Goal: Communication & Community: Ask a question

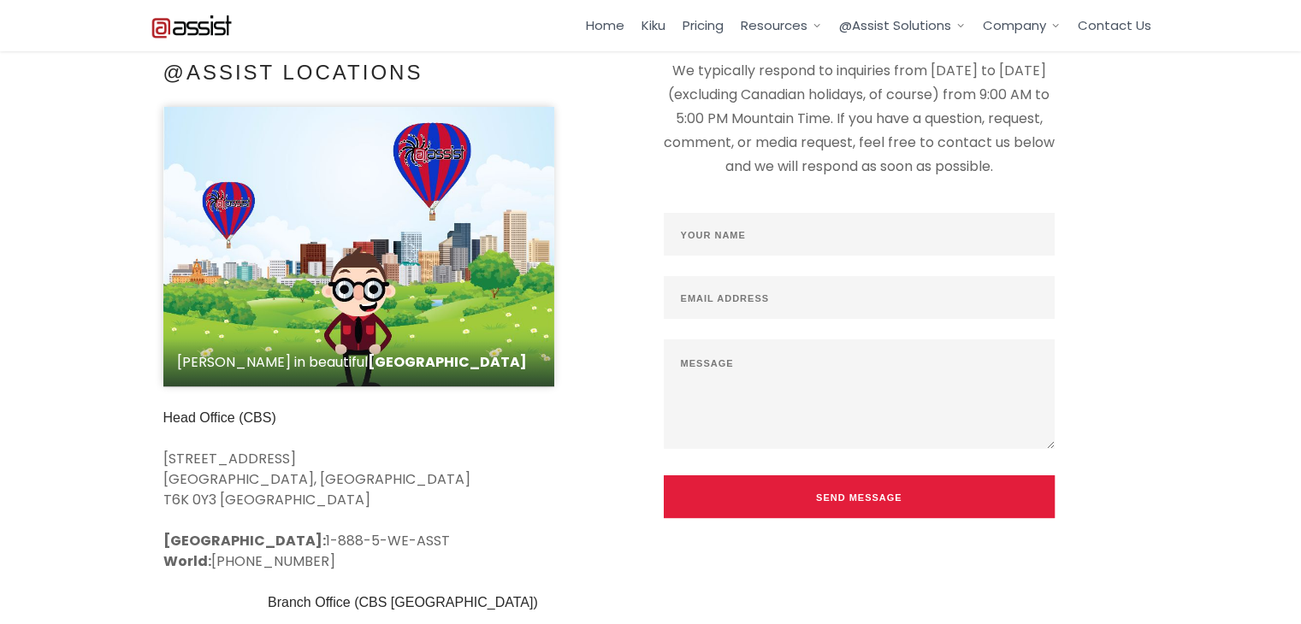
scroll to position [342, 0]
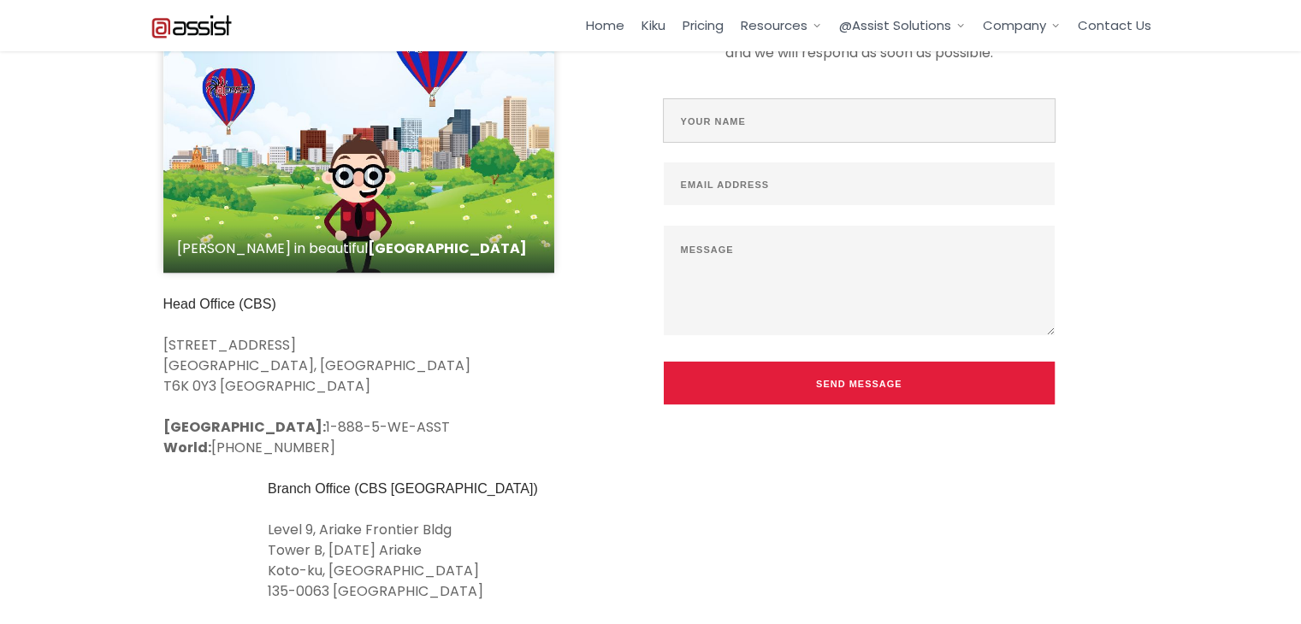
drag, startPoint x: 766, startPoint y: 127, endPoint x: 777, endPoint y: 132, distance: 11.1
click at [766, 127] on input "text" at bounding box center [860, 120] width 392 height 43
type input "[PERSON_NAME]"
click at [751, 191] on input "text" at bounding box center [860, 183] width 392 height 43
type input "[PERSON_NAME][EMAIL_ADDRESS][PERSON_NAME][DOMAIN_NAME]"
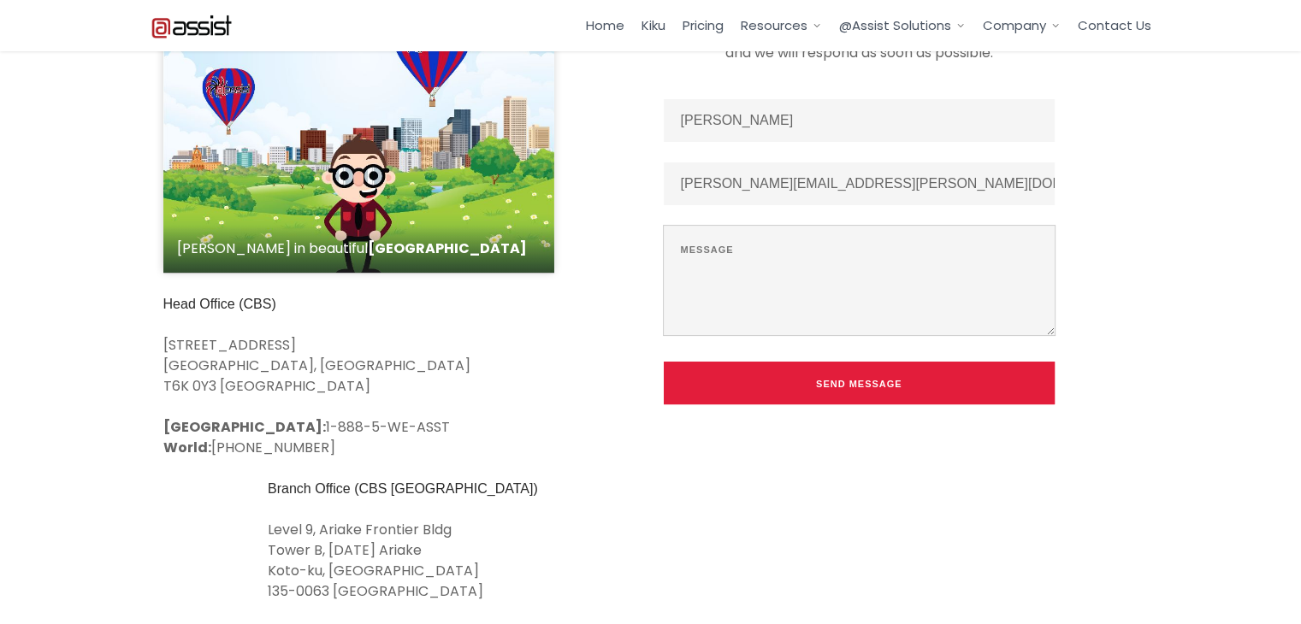
click at [729, 268] on textarea at bounding box center [860, 280] width 392 height 109
paste textarea "I have several businesses interested in implementing Commusoft software for the…"
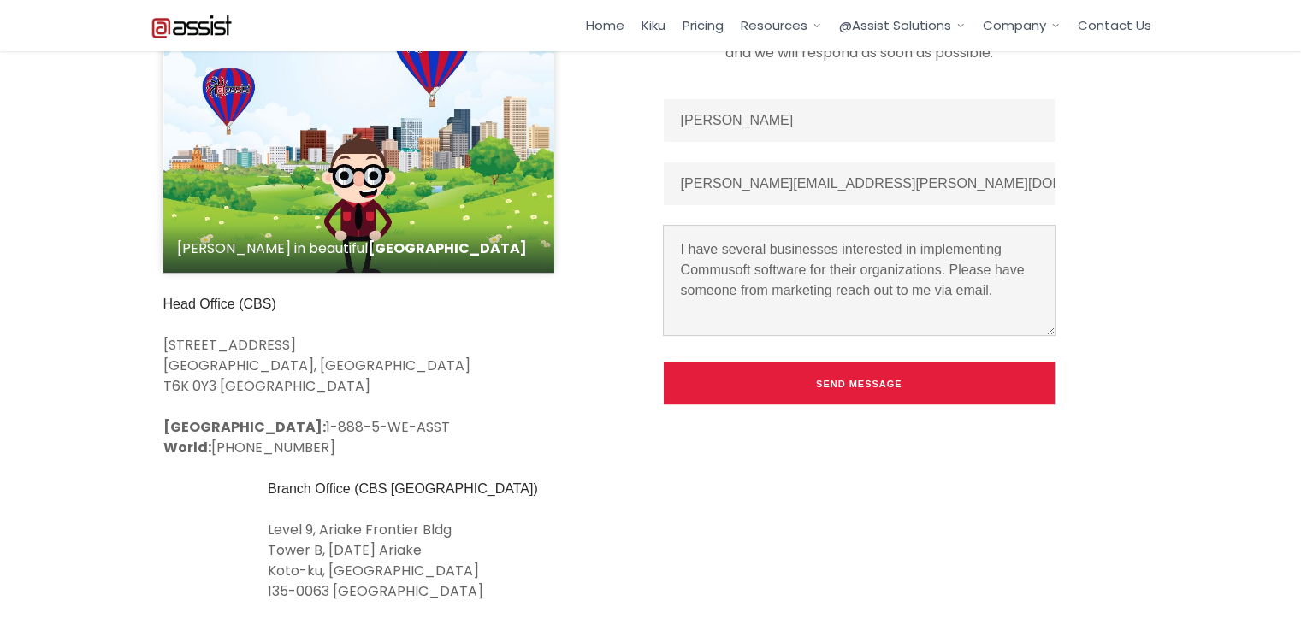
drag, startPoint x: 748, startPoint y: 263, endPoint x: 693, endPoint y: 258, distance: 55.8
click at [693, 258] on textarea "I have several businesses interested in implementing Commusoft software for the…" at bounding box center [860, 280] width 392 height 109
click at [694, 272] on textarea "I have several businesses interested in implementing Commusoft software for the…" at bounding box center [860, 280] width 392 height 109
click at [753, 276] on textarea "I have several businesses interested in implementing Commusoft software for the…" at bounding box center [860, 280] width 392 height 109
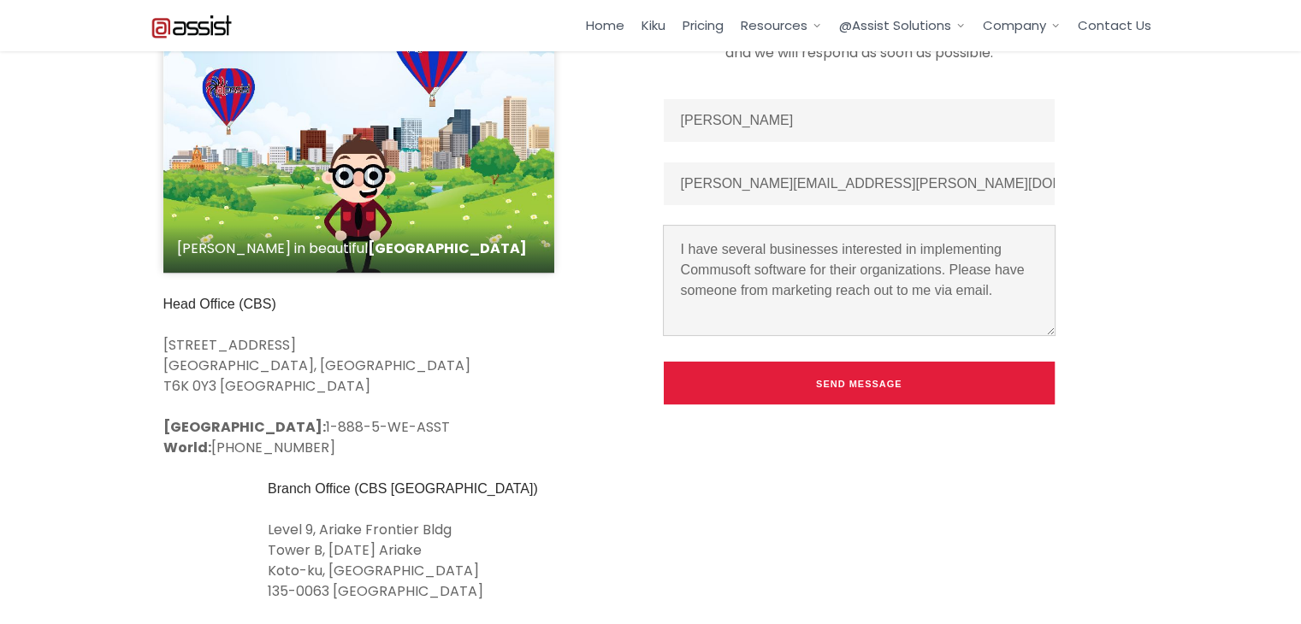
drag, startPoint x: 749, startPoint y: 266, endPoint x: 677, endPoint y: 264, distance: 72.7
click at [677, 264] on textarea "I have several businesses interested in implementing Commusoft software for the…" at bounding box center [860, 280] width 392 height 109
type textarea "I have several businesses interested in implementing Assist software for their …"
click at [777, 393] on button "Send Message" at bounding box center [860, 383] width 392 height 43
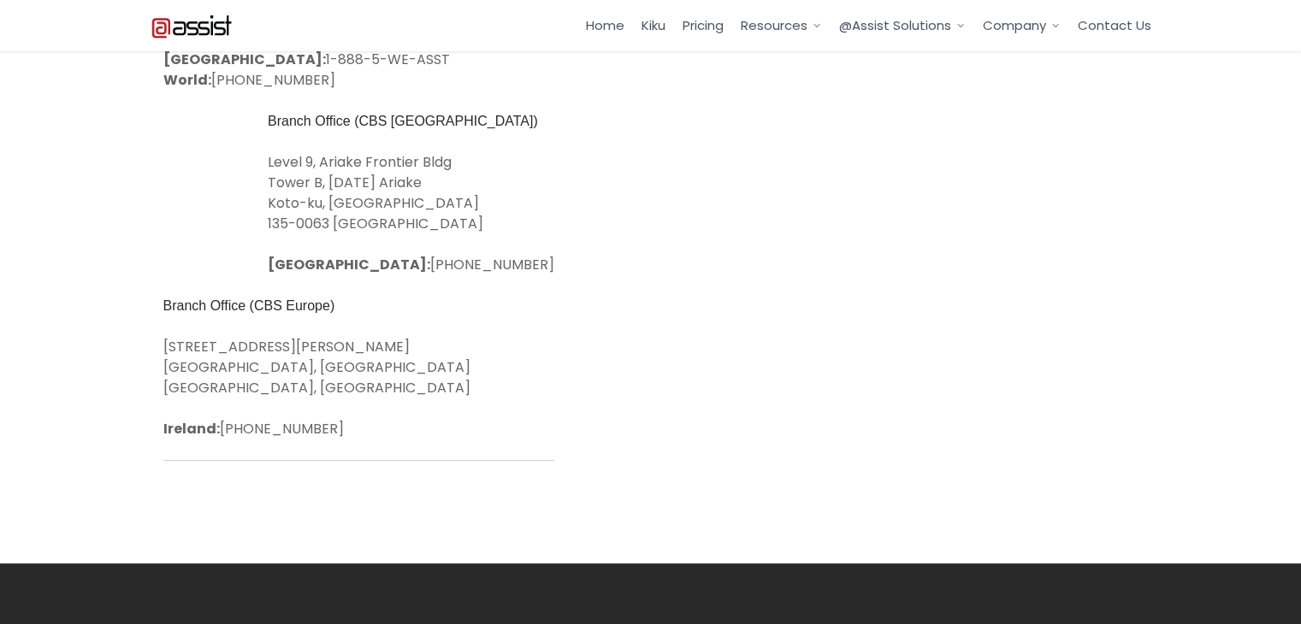
click at [1050, 623] on icon at bounding box center [1050, 634] width 14 height 14
